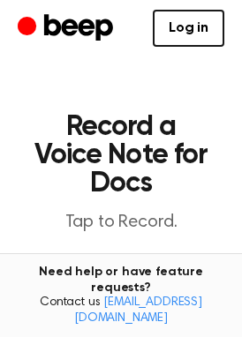
scroll to position [80, 0]
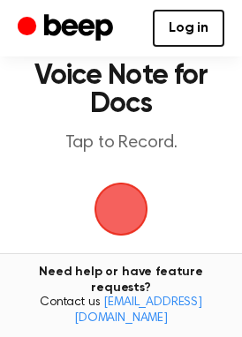
click at [140, 207] on span "button" at bounding box center [121, 209] width 85 height 85
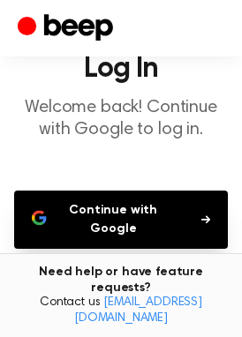
scroll to position [80, 0]
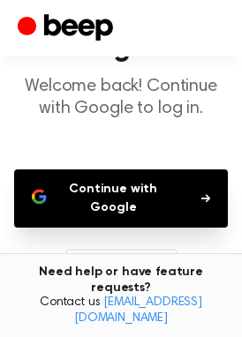
click at [137, 202] on button "Continue with Google" at bounding box center [121, 199] width 214 height 58
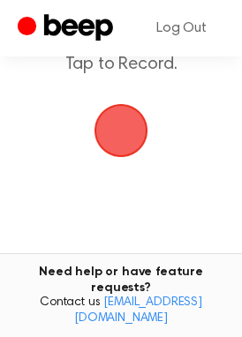
scroll to position [160, 0]
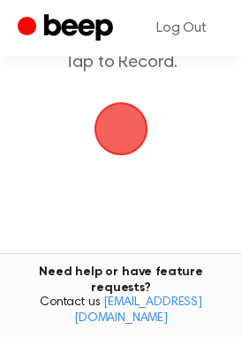
click at [148, 124] on span "button" at bounding box center [121, 128] width 83 height 83
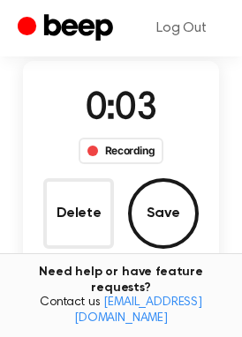
scroll to position [123, 0]
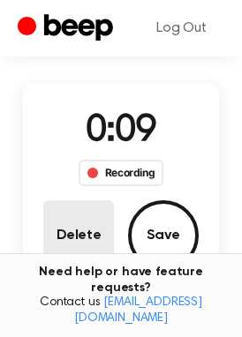
click at [65, 224] on button "Delete" at bounding box center [78, 236] width 71 height 71
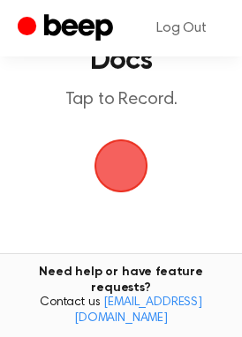
click at [113, 152] on span "button" at bounding box center [121, 166] width 57 height 57
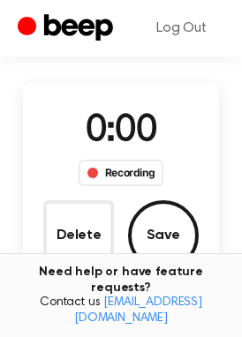
scroll to position [166, 0]
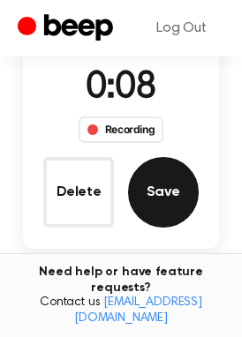
click at [153, 195] on button "Save" at bounding box center [163, 192] width 71 height 71
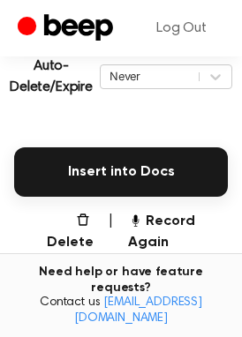
scroll to position [395, 0]
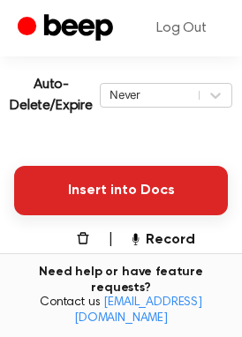
click at [154, 192] on button "Insert into Docs" at bounding box center [121, 190] width 214 height 49
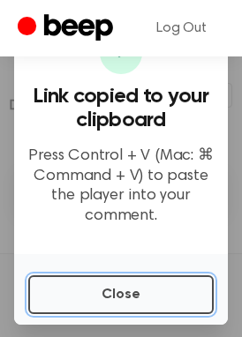
click at [93, 296] on button "Close" at bounding box center [121, 295] width 186 height 39
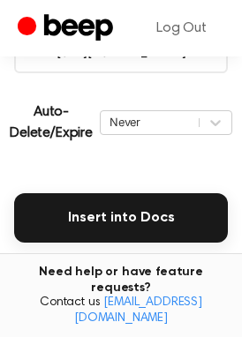
scroll to position [475, 0]
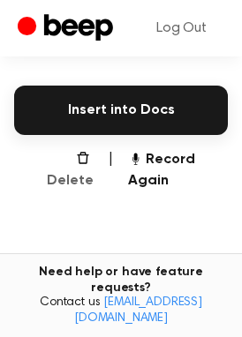
click at [80, 163] on icon "button" at bounding box center [82, 157] width 11 height 11
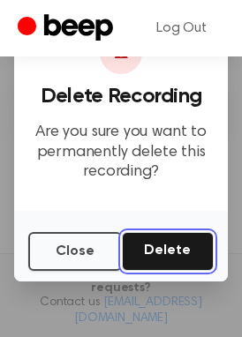
click at [158, 263] on button "Delete" at bounding box center [168, 251] width 92 height 39
